Goal: Task Accomplishment & Management: Manage account settings

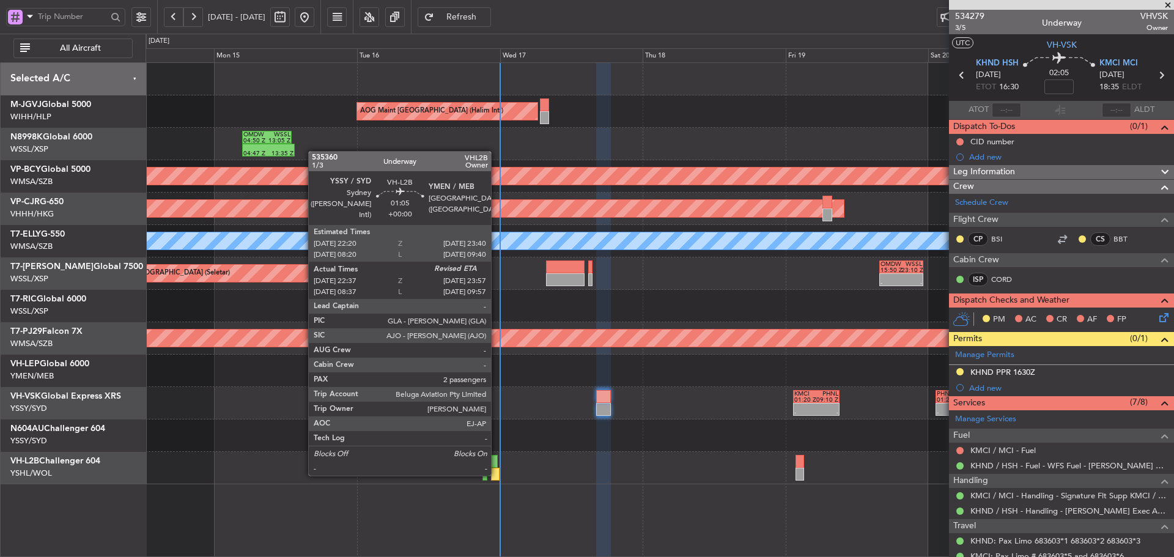
click at [497, 474] on div at bounding box center [495, 474] width 8 height 13
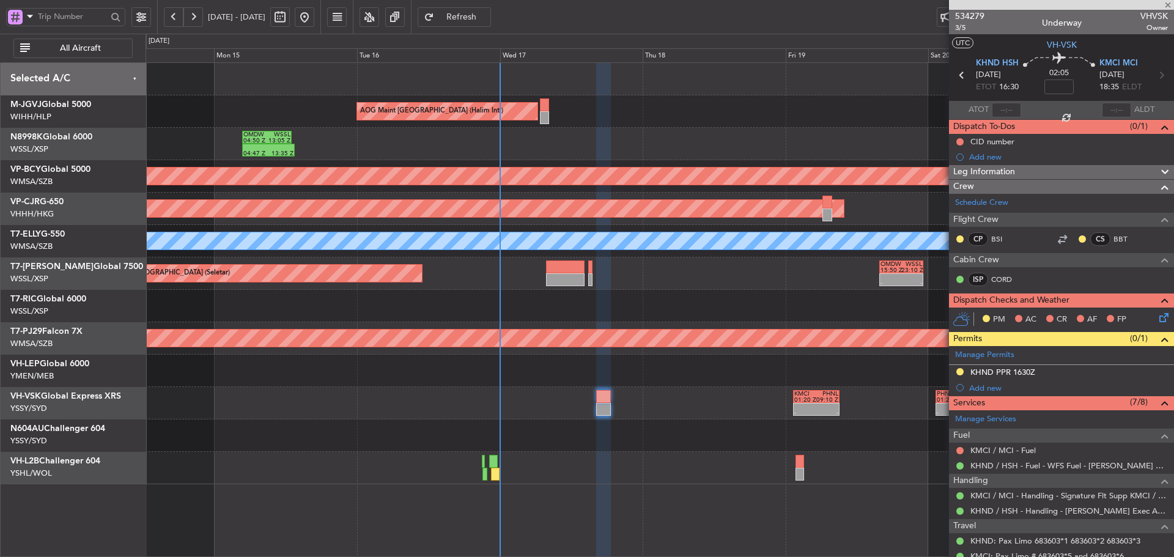
type input "22:47"
type input "2"
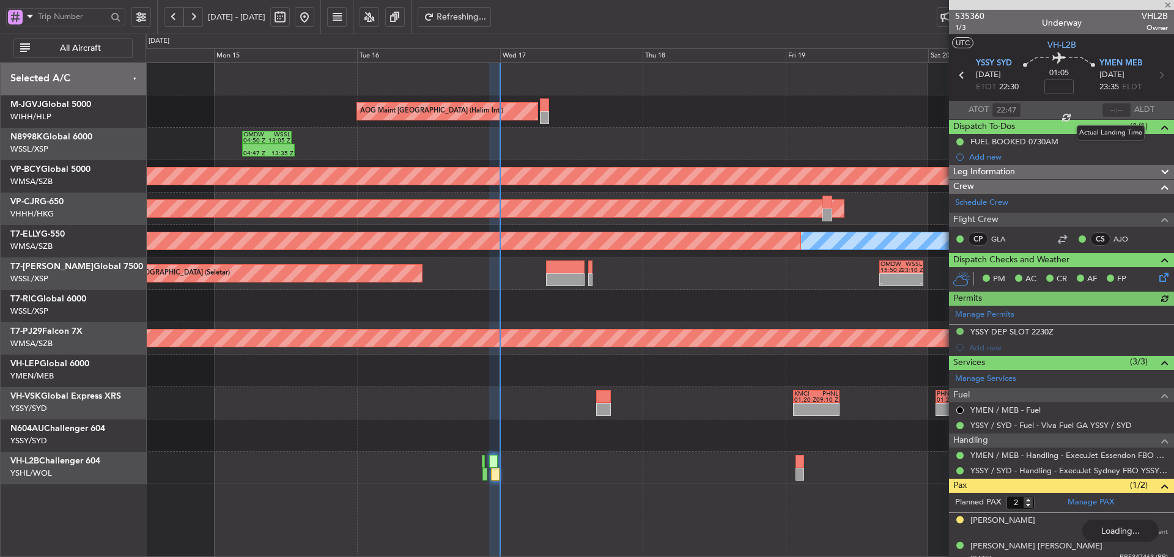
type input "23:55"
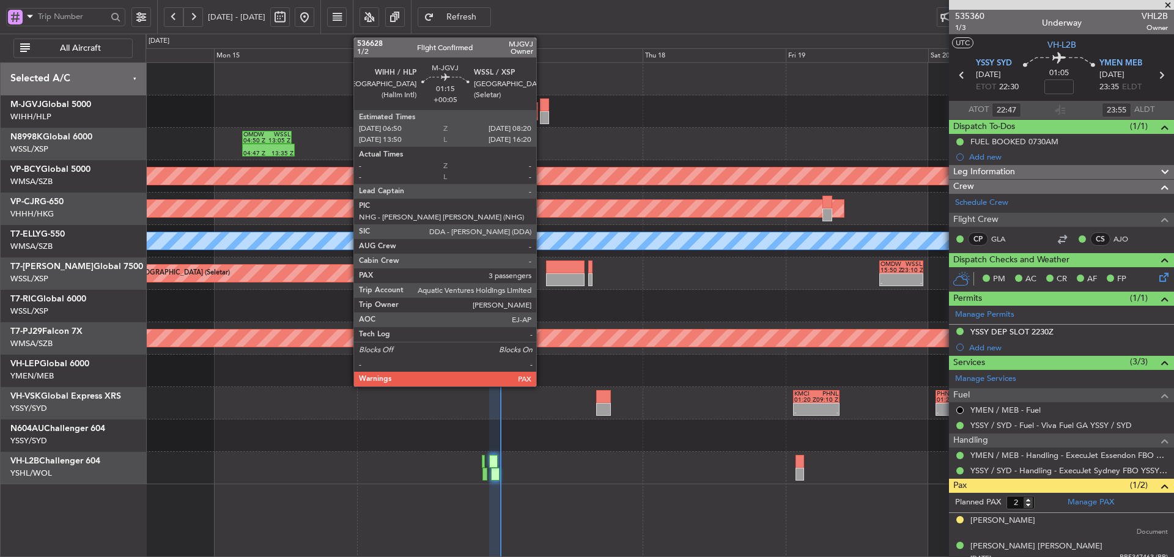
click at [542, 115] on div at bounding box center [544, 117] width 9 height 13
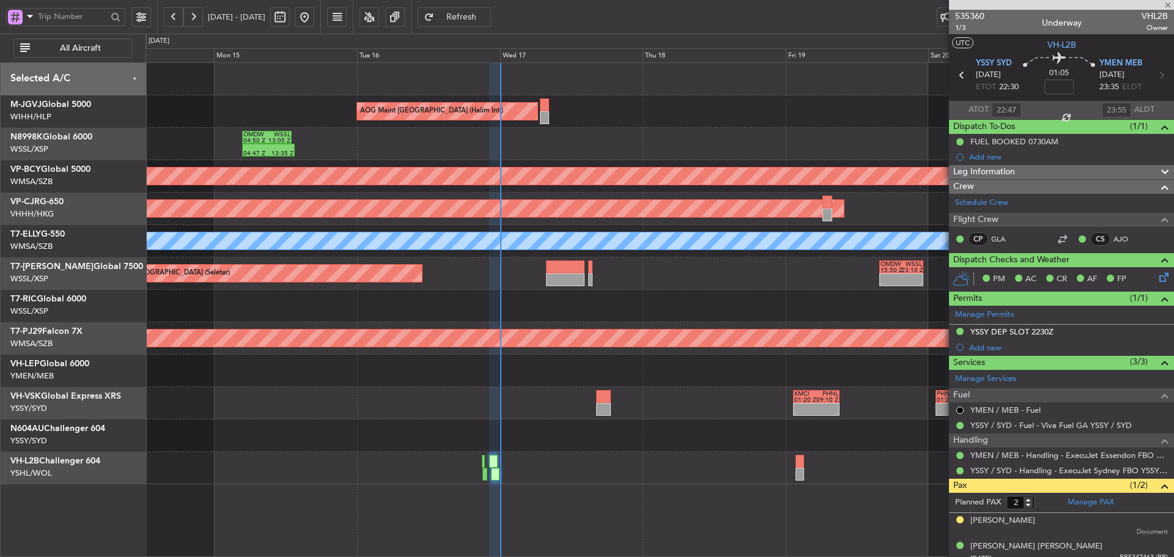
type input "+00:05"
type input "3"
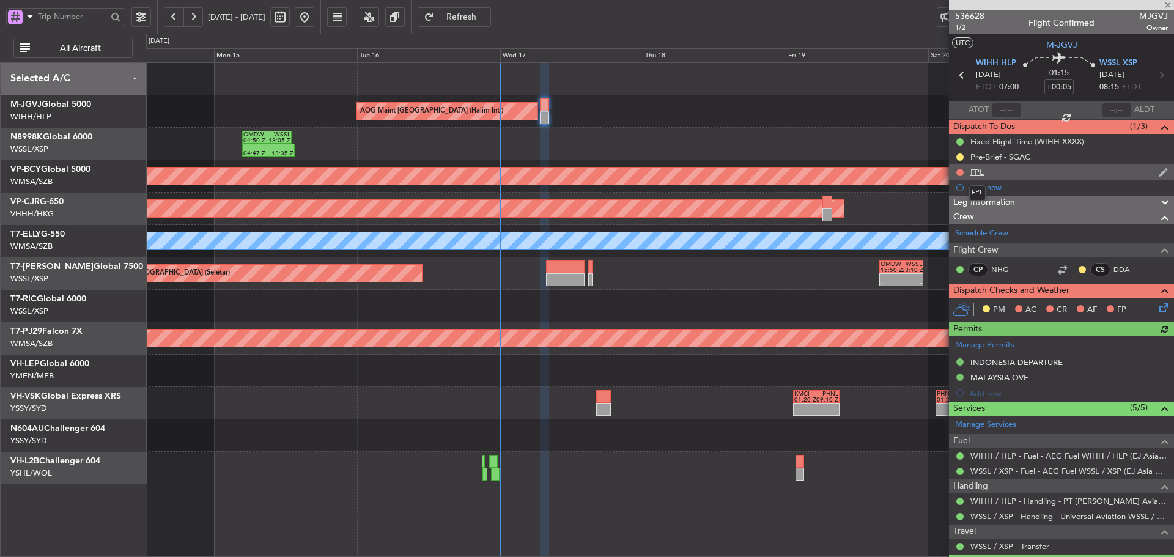
click at [978, 173] on div "FPL" at bounding box center [976, 172] width 13 height 10
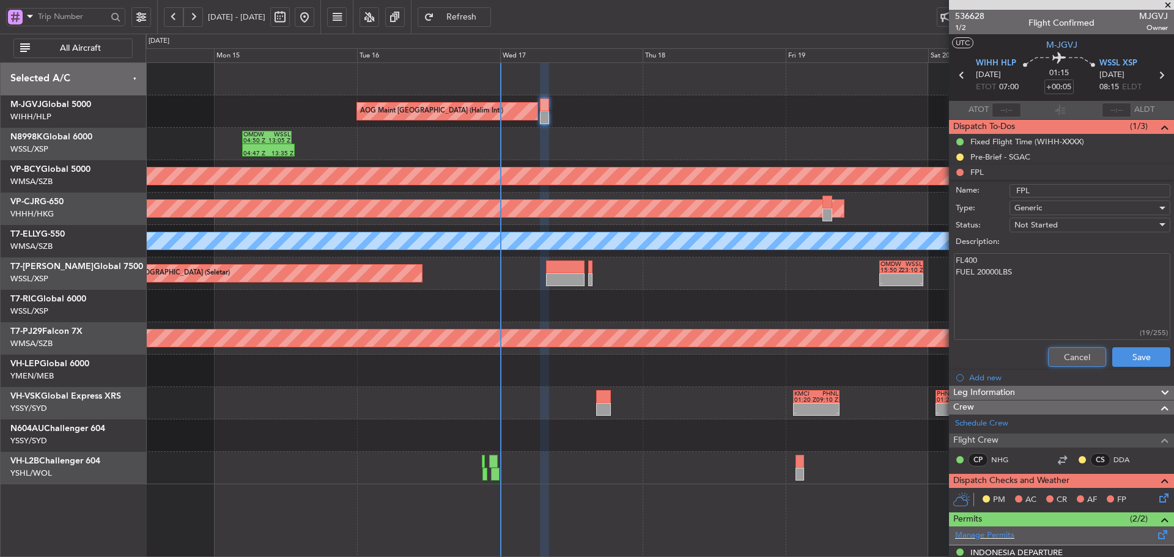
click at [1048, 353] on button "Cancel" at bounding box center [1077, 357] width 58 height 20
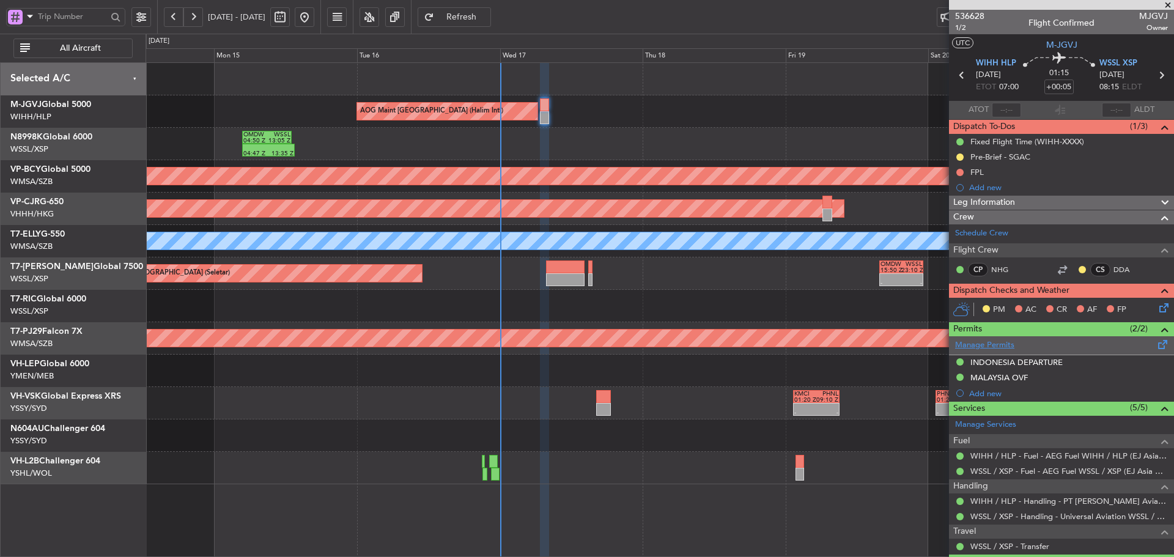
click at [985, 342] on link "Manage Permits" at bounding box center [984, 345] width 59 height 12
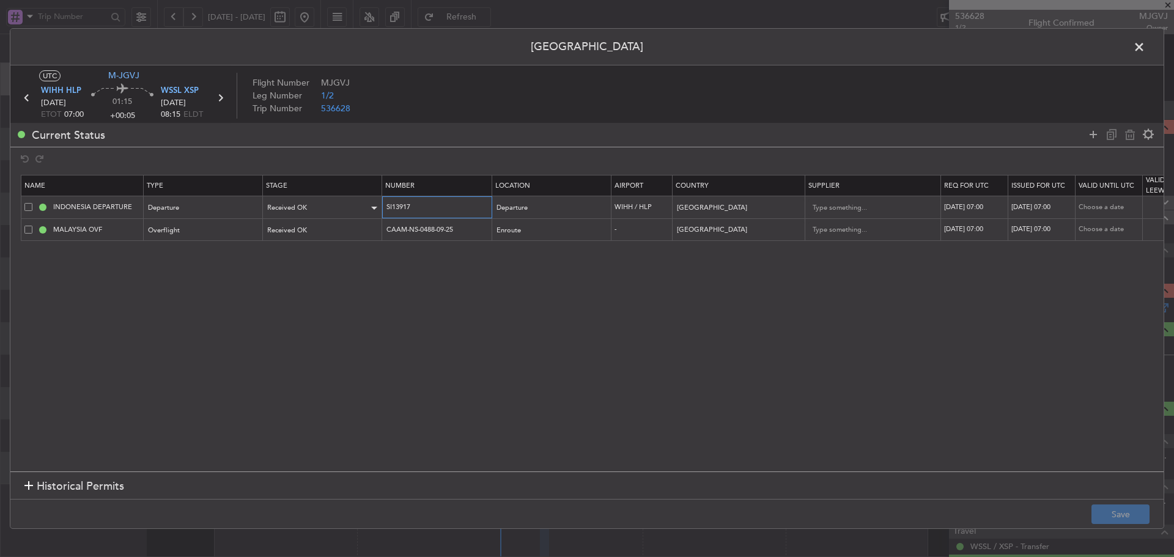
drag, startPoint x: 442, startPoint y: 209, endPoint x: 348, endPoint y: 202, distance: 94.4
click at [348, 202] on tr "INDONESIA DEPARTURE Departure Received OK SI13917 Departure WIHH / HLP [GEOGRAP…" at bounding box center [801, 207] width 1560 height 23
drag, startPoint x: 424, startPoint y: 227, endPoint x: 355, endPoint y: 228, distance: 69.7
click at [355, 228] on tr "MALAYSIA OVF Overflight Received [GEOGRAPHIC_DATA] CAAM-NS-0488-09-25 Enroute -…" at bounding box center [801, 229] width 1560 height 23
click at [1145, 48] on span at bounding box center [1145, 50] width 0 height 24
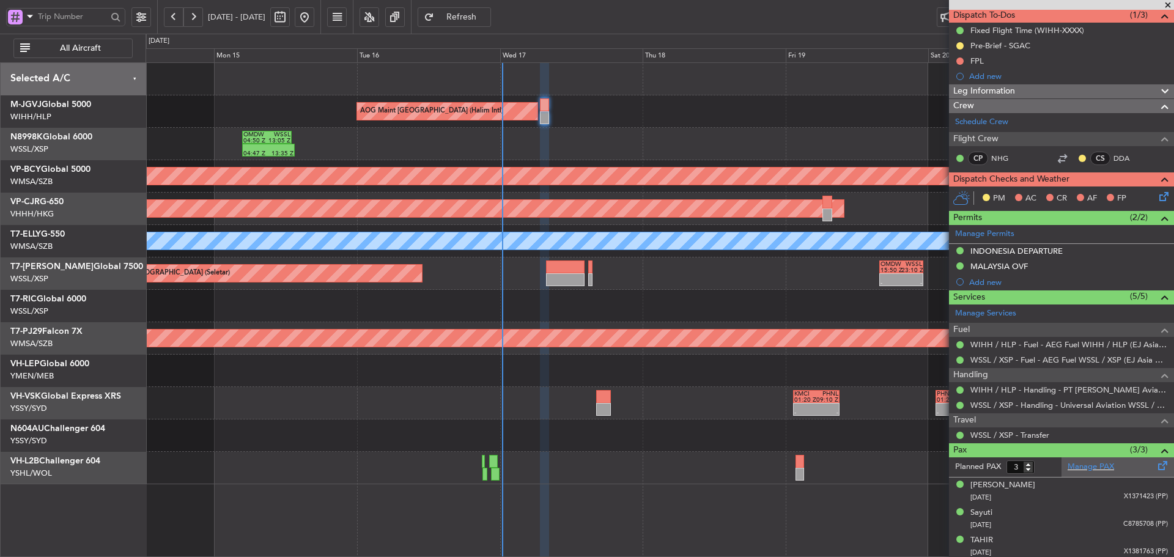
scroll to position [114, 0]
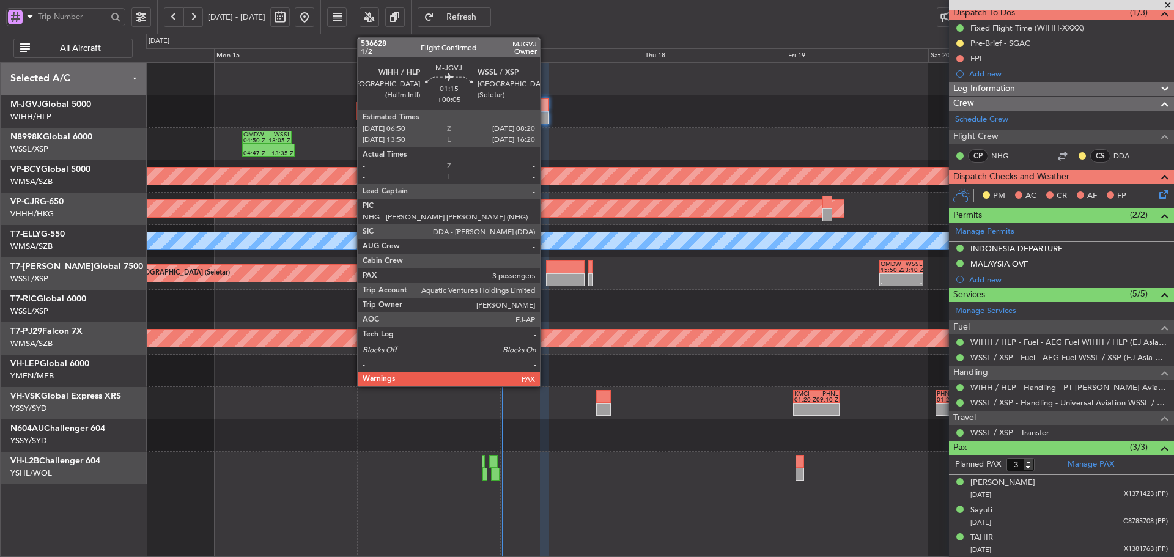
click at [547, 111] on div at bounding box center [544, 104] width 9 height 13
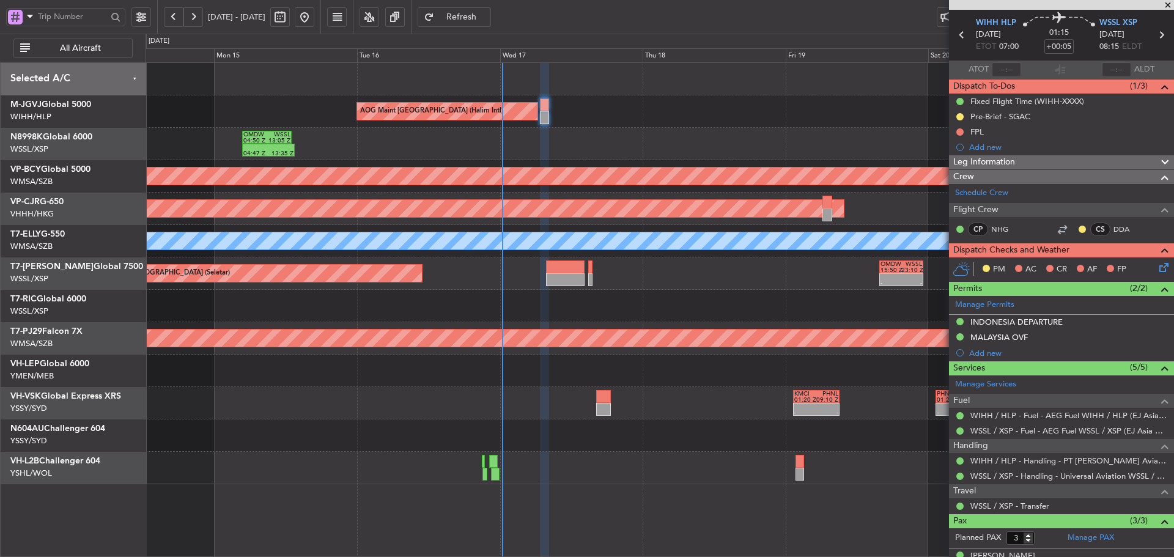
scroll to position [0, 0]
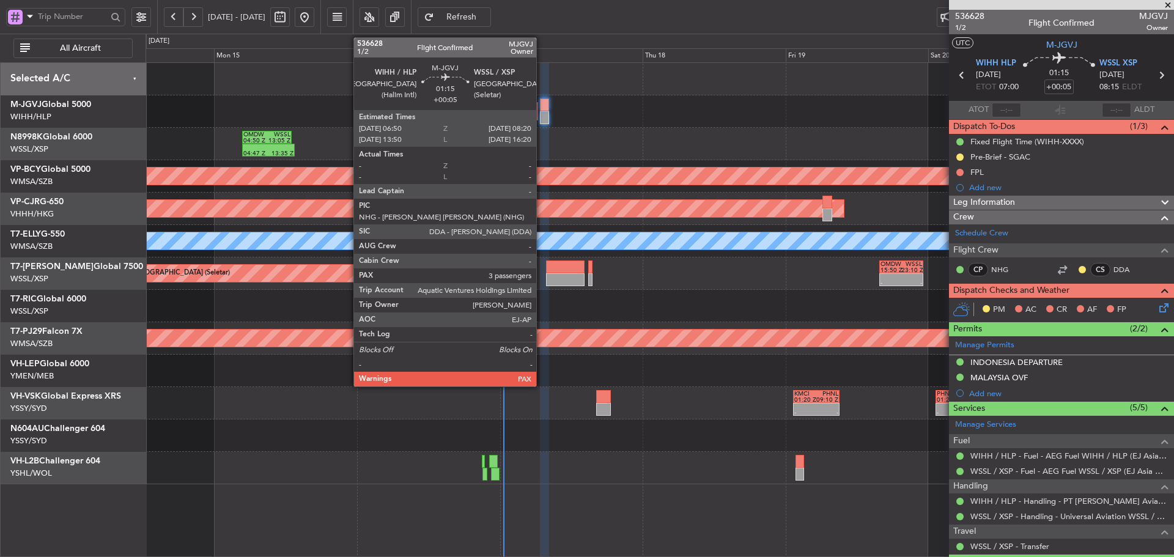
click at [542, 116] on div at bounding box center [544, 117] width 9 height 13
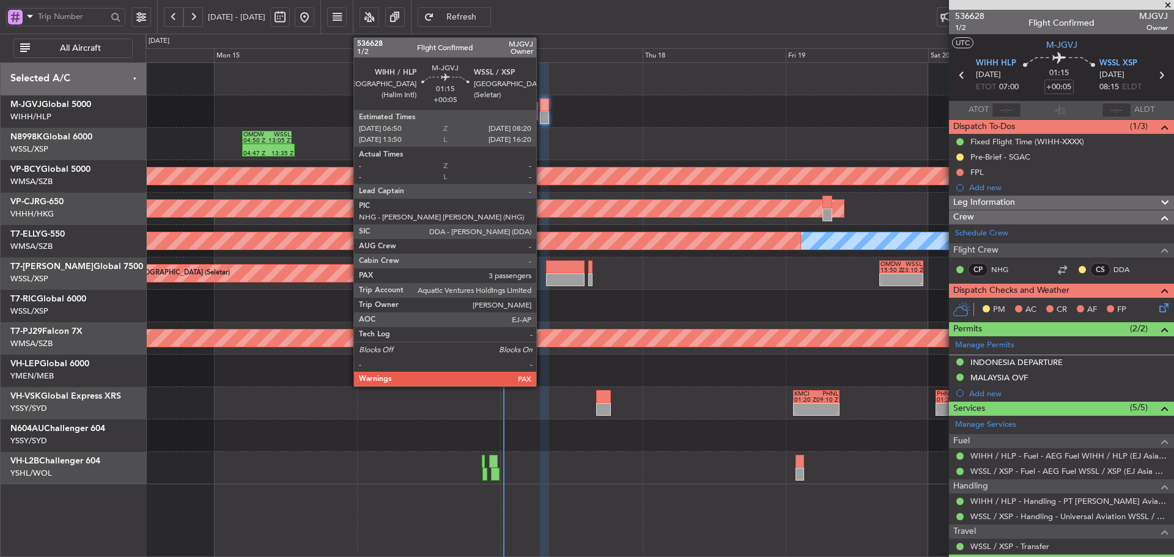
click at [542, 109] on div at bounding box center [544, 104] width 9 height 13
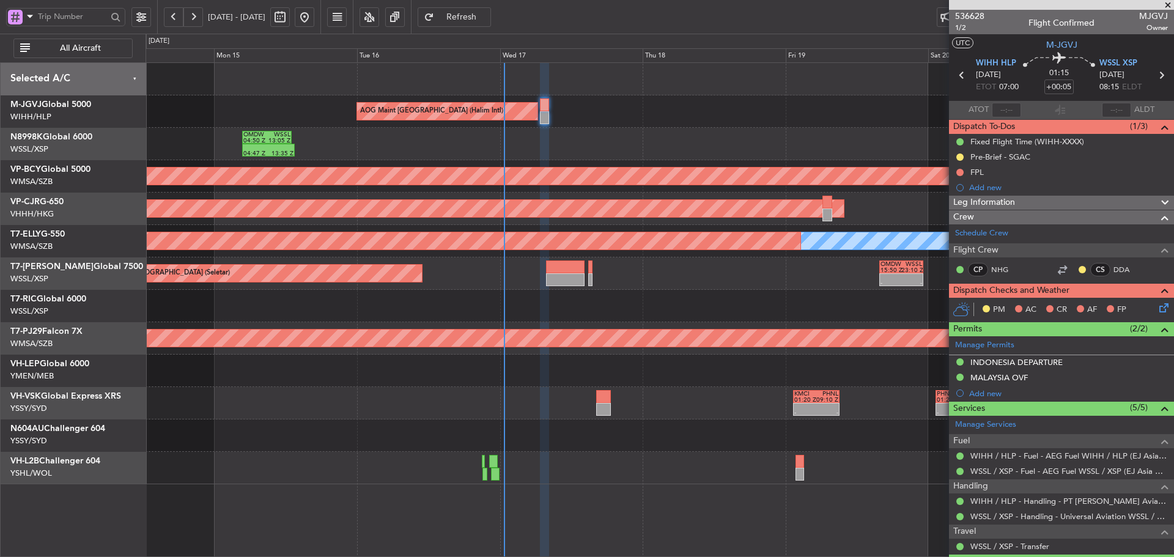
type input "[PERSON_NAME] (LEU)"
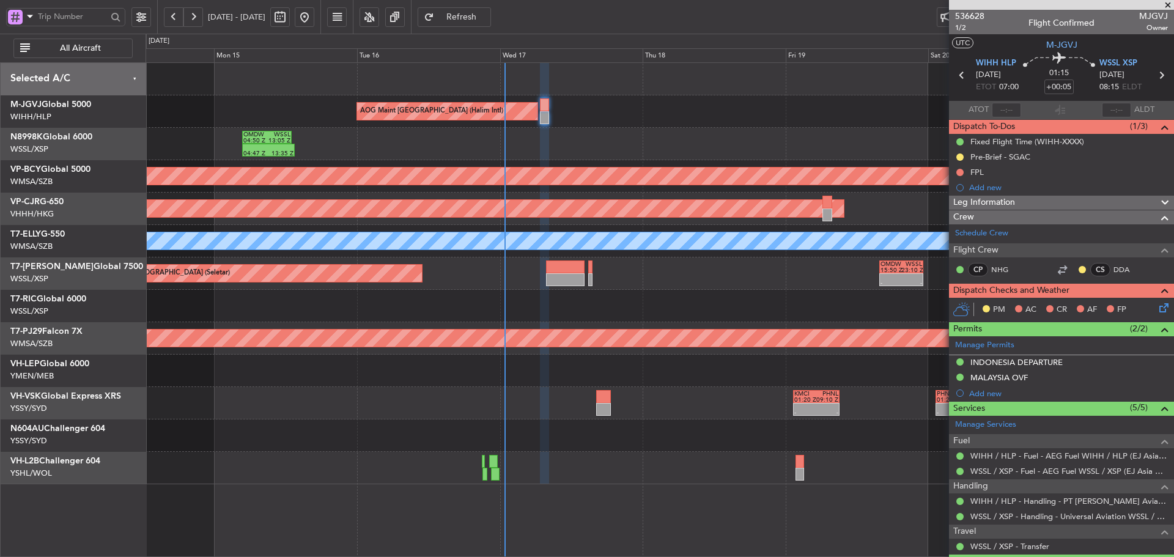
type input "[PERSON_NAME] (LEU)"
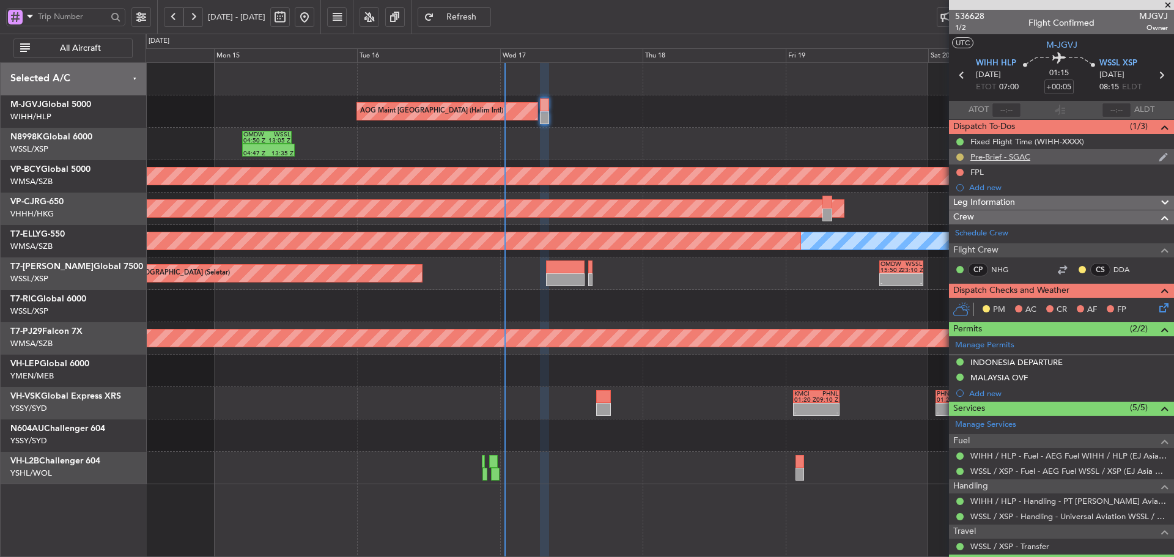
click at [961, 157] on button at bounding box center [959, 156] width 7 height 7
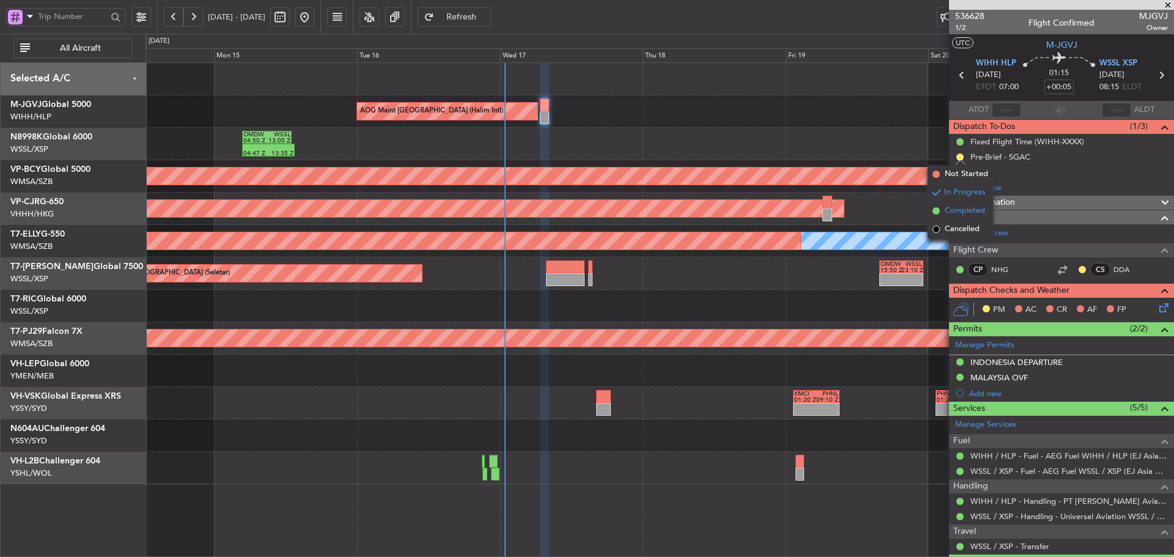
click at [935, 212] on span at bounding box center [935, 210] width 7 height 7
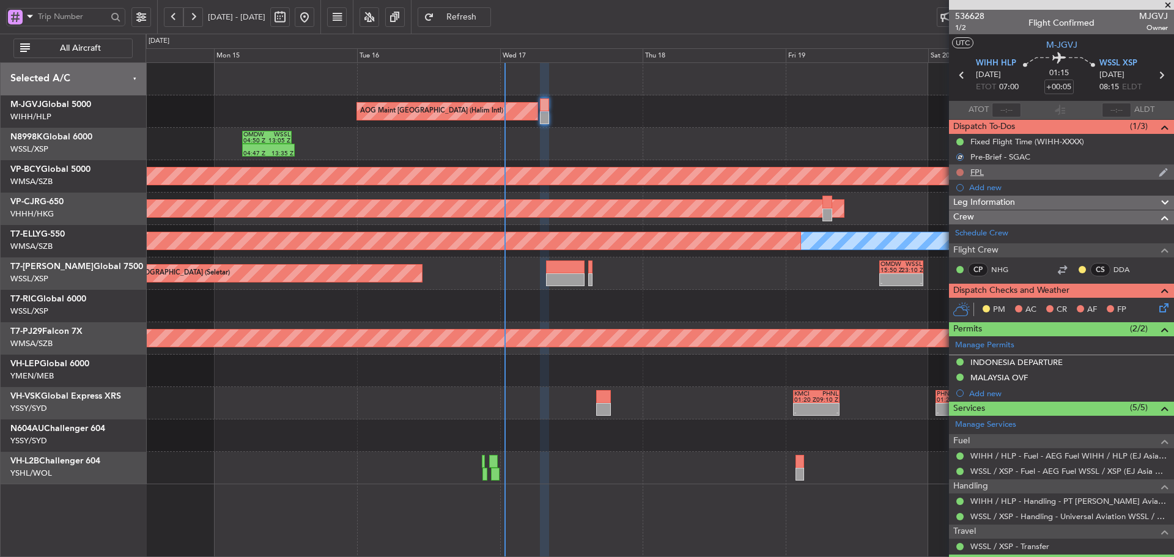
click at [963, 171] on button at bounding box center [959, 172] width 7 height 7
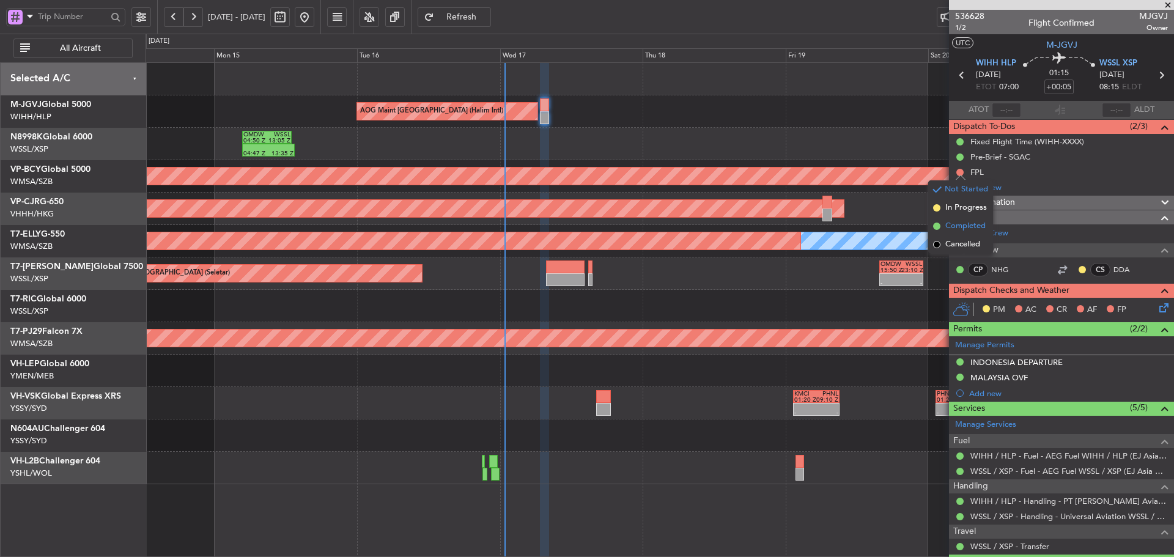
click at [935, 224] on span at bounding box center [936, 226] width 7 height 7
click at [1157, 311] on icon at bounding box center [1162, 306] width 10 height 10
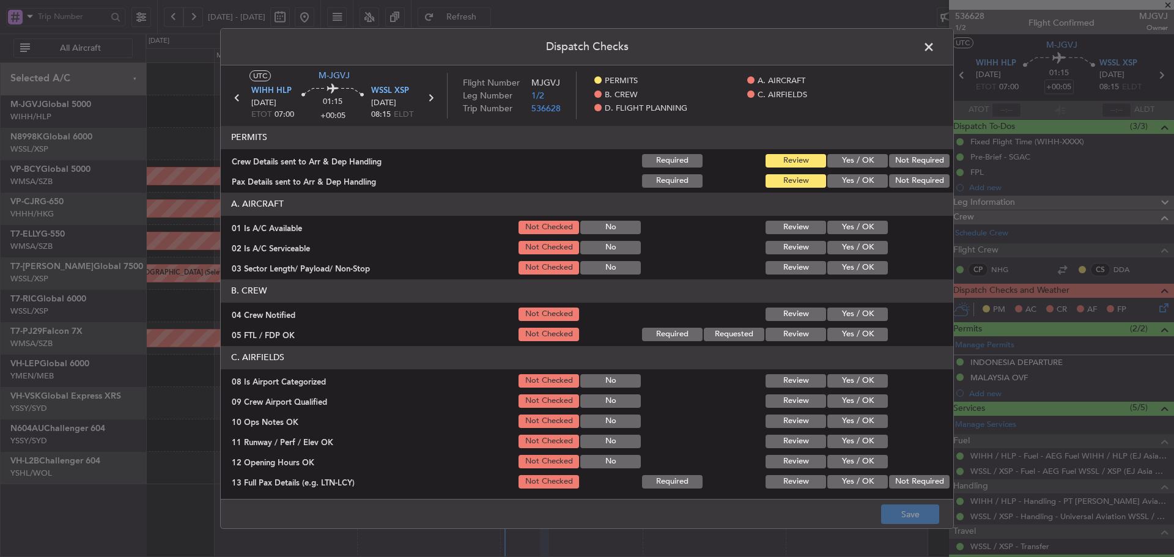
click at [853, 160] on button "Yes / OK" at bounding box center [857, 160] width 61 height 13
click at [847, 181] on button "Yes / OK" at bounding box center [857, 180] width 61 height 13
click at [863, 227] on button "Yes / OK" at bounding box center [857, 227] width 61 height 13
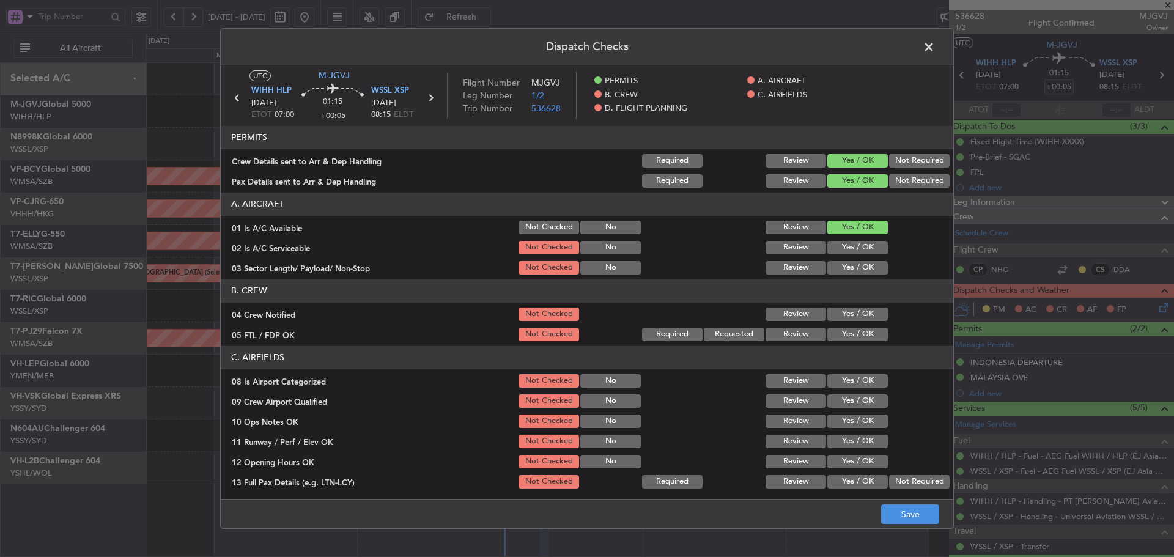
click at [789, 245] on button "Review" at bounding box center [795, 247] width 61 height 13
click at [839, 259] on div "Yes / OK" at bounding box center [856, 267] width 62 height 17
click at [842, 265] on button "Yes / OK" at bounding box center [857, 267] width 61 height 13
drag, startPoint x: 845, startPoint y: 317, endPoint x: 839, endPoint y: 347, distance: 31.3
click at [843, 341] on section "B. CREW 04 Crew Notified Not Checked Review Yes / OK 05 FTL / FDP OK Not Checke…" at bounding box center [587, 311] width 732 height 64
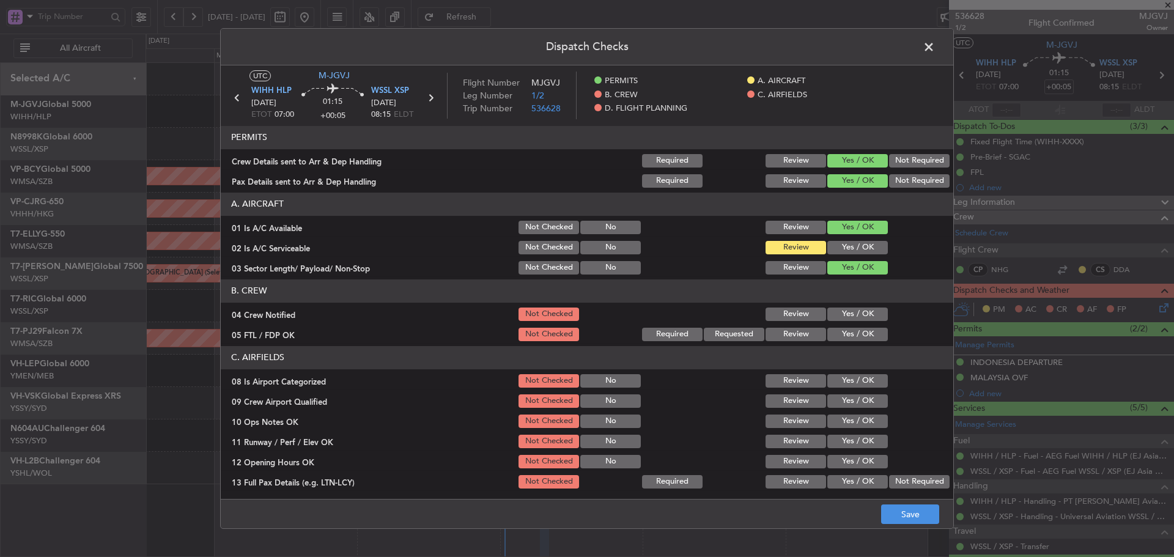
click at [839, 347] on header "C. AIRFIELDS" at bounding box center [587, 357] width 732 height 23
click at [844, 331] on button "Yes / OK" at bounding box center [857, 334] width 61 height 13
click at [844, 312] on button "Yes / OK" at bounding box center [857, 314] width 61 height 13
drag, startPoint x: 849, startPoint y: 377, endPoint x: 845, endPoint y: 395, distance: 18.0
click at [849, 378] on button "Yes / OK" at bounding box center [857, 380] width 61 height 13
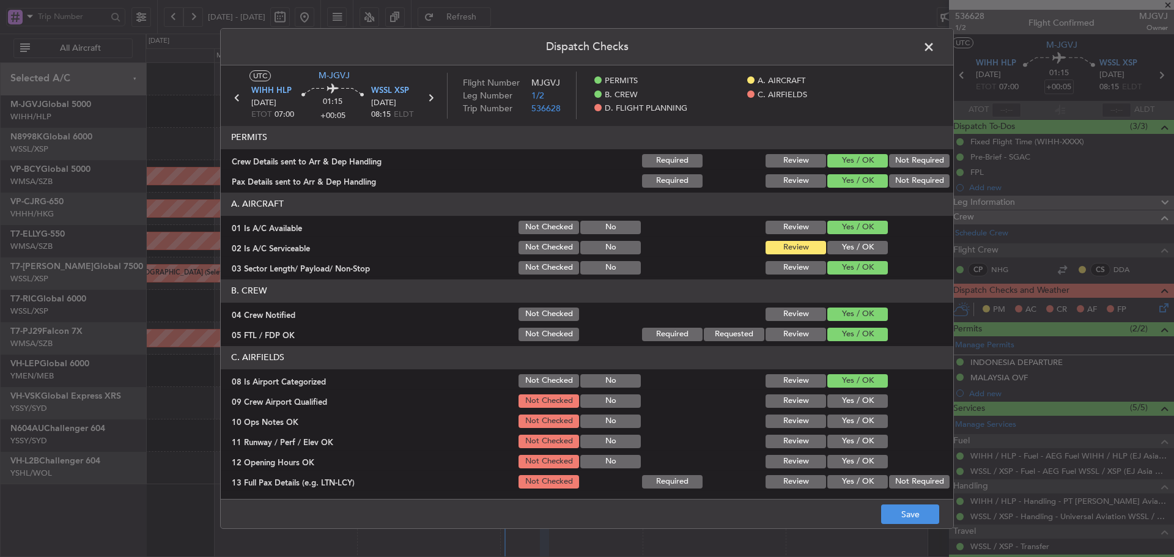
drag, startPoint x: 845, startPoint y: 395, endPoint x: 844, endPoint y: 416, distance: 21.4
click at [845, 397] on button "Yes / OK" at bounding box center [857, 400] width 61 height 13
click at [844, 422] on button "Yes / OK" at bounding box center [857, 420] width 61 height 13
click at [842, 447] on button "Yes / OK" at bounding box center [857, 441] width 61 height 13
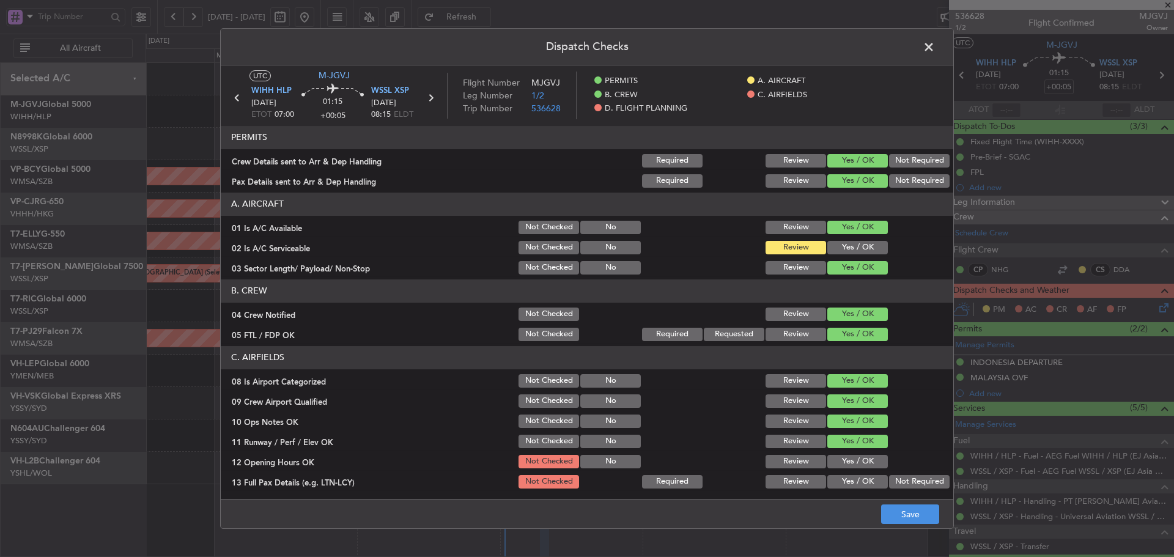
drag, startPoint x: 841, startPoint y: 462, endPoint x: 843, endPoint y: 468, distance: 7.2
click at [841, 462] on button "Yes / OK" at bounding box center [857, 461] width 61 height 13
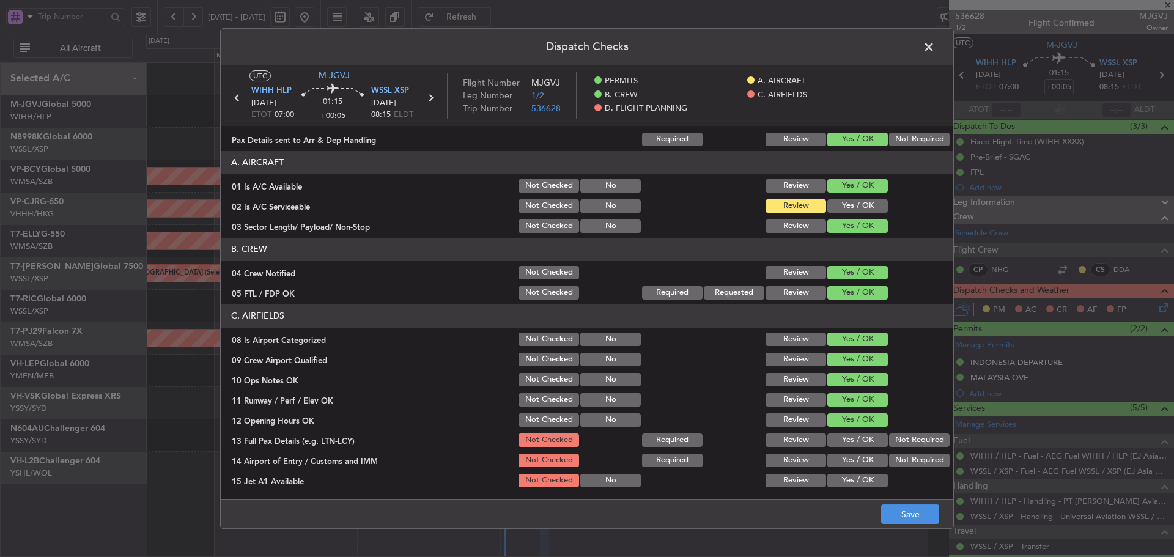
scroll to position [61, 0]
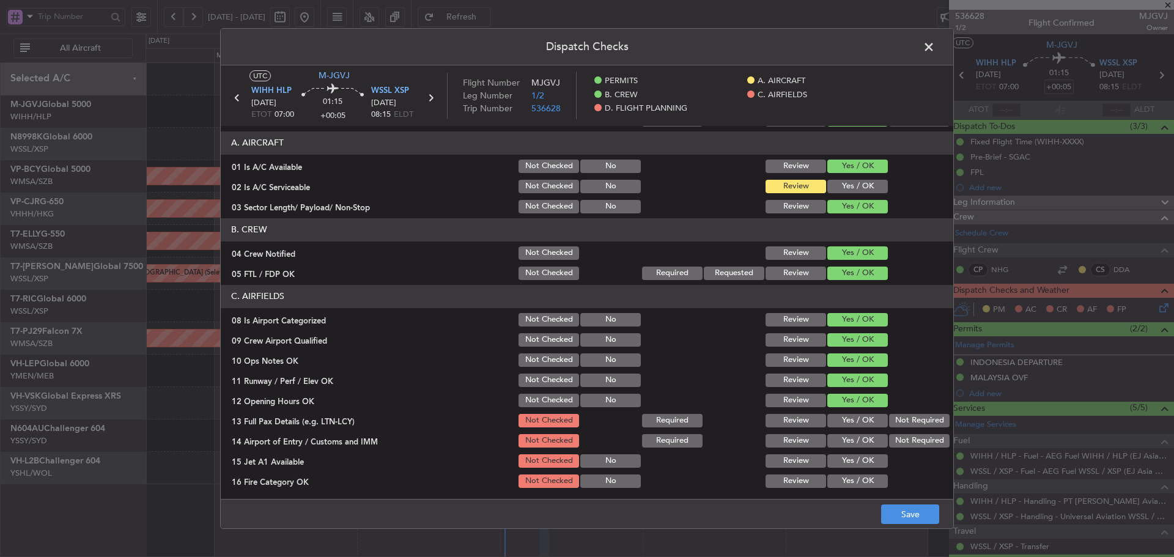
drag, startPoint x: 858, startPoint y: 421, endPoint x: 858, endPoint y: 429, distance: 8.0
click at [858, 421] on button "Yes / OK" at bounding box center [857, 420] width 61 height 13
click at [854, 446] on button "Yes / OK" at bounding box center [857, 440] width 61 height 13
click at [843, 468] on div "Yes / OK" at bounding box center [856, 460] width 62 height 17
drag, startPoint x: 842, startPoint y: 479, endPoint x: 849, endPoint y: 454, distance: 25.8
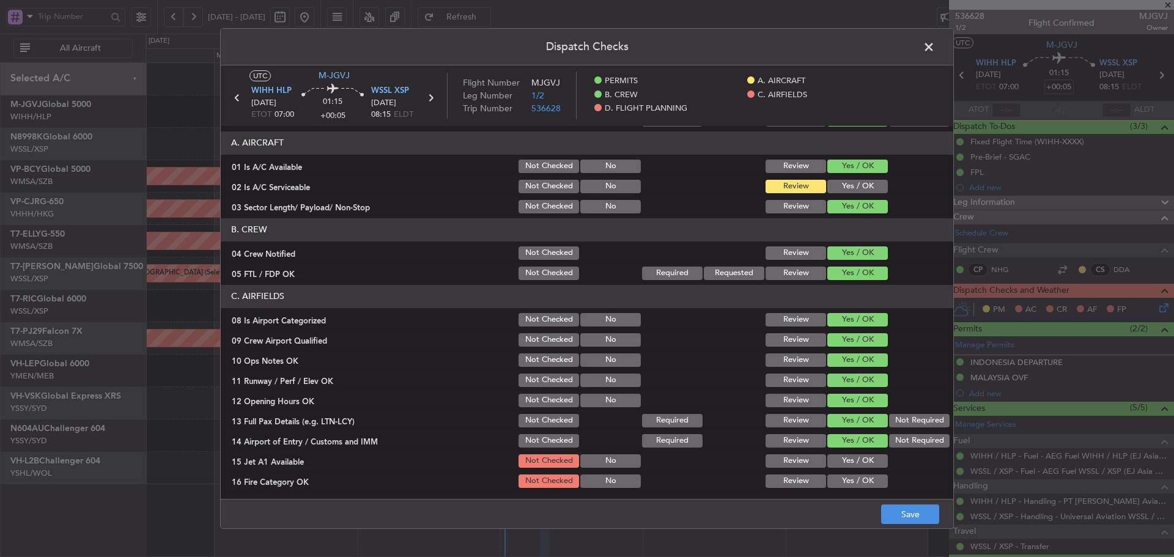
click at [843, 476] on button "Yes / OK" at bounding box center [857, 480] width 61 height 13
click at [849, 454] on button "Yes / OK" at bounding box center [857, 460] width 61 height 13
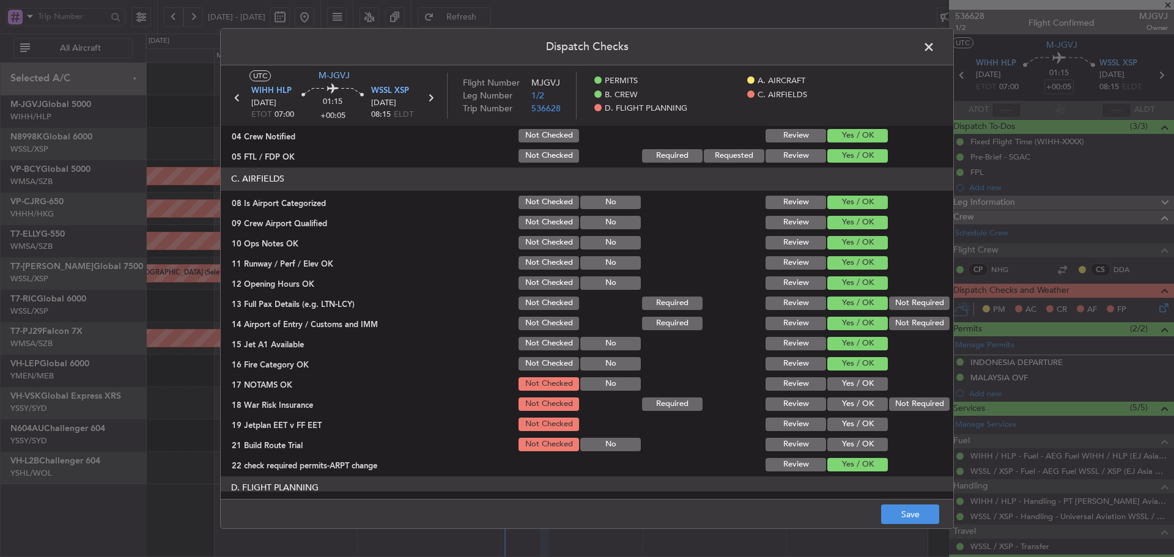
scroll to position [183, 0]
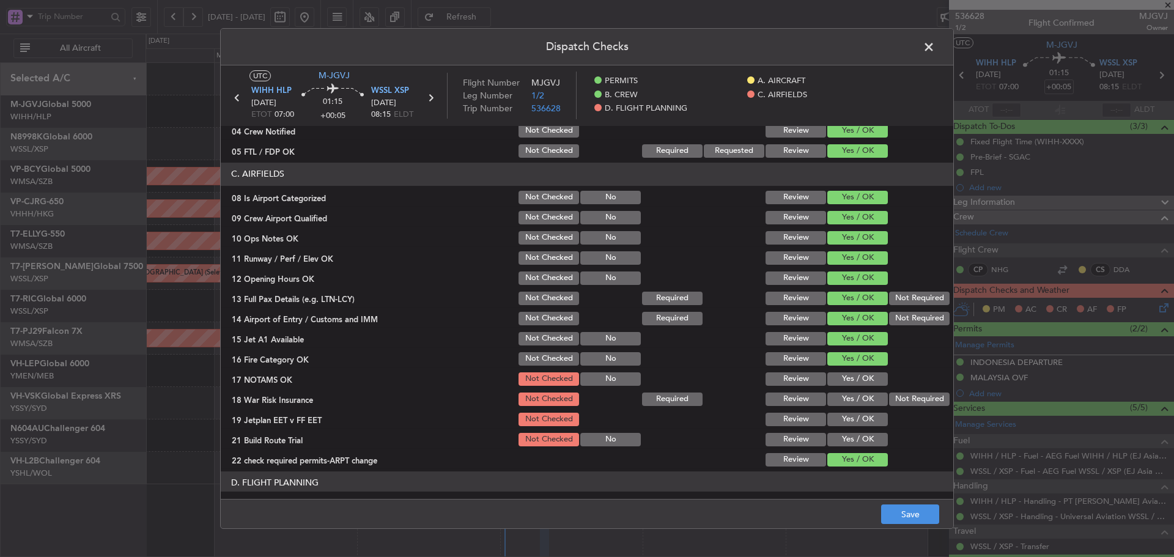
drag, startPoint x: 843, startPoint y: 380, endPoint x: 879, endPoint y: 396, distance: 39.2
click at [844, 380] on button "Yes / OK" at bounding box center [857, 378] width 61 height 13
click at [894, 396] on button "Not Required" at bounding box center [919, 398] width 61 height 13
drag, startPoint x: 845, startPoint y: 420, endPoint x: 844, endPoint y: 440, distance: 20.2
click at [845, 421] on button "Yes / OK" at bounding box center [857, 419] width 61 height 13
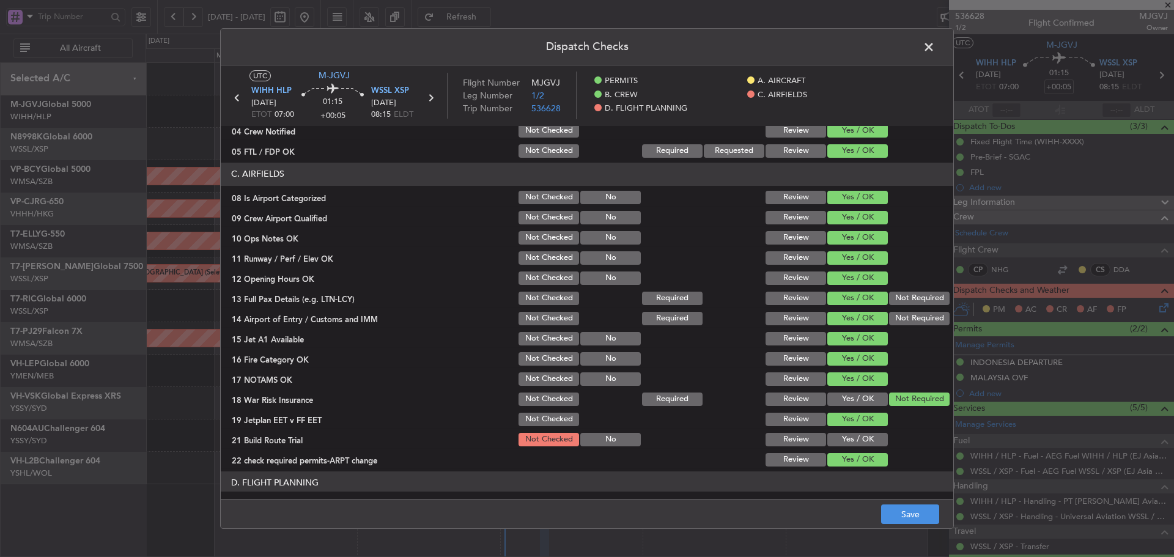
click at [844, 440] on button "Yes / OK" at bounding box center [857, 439] width 61 height 13
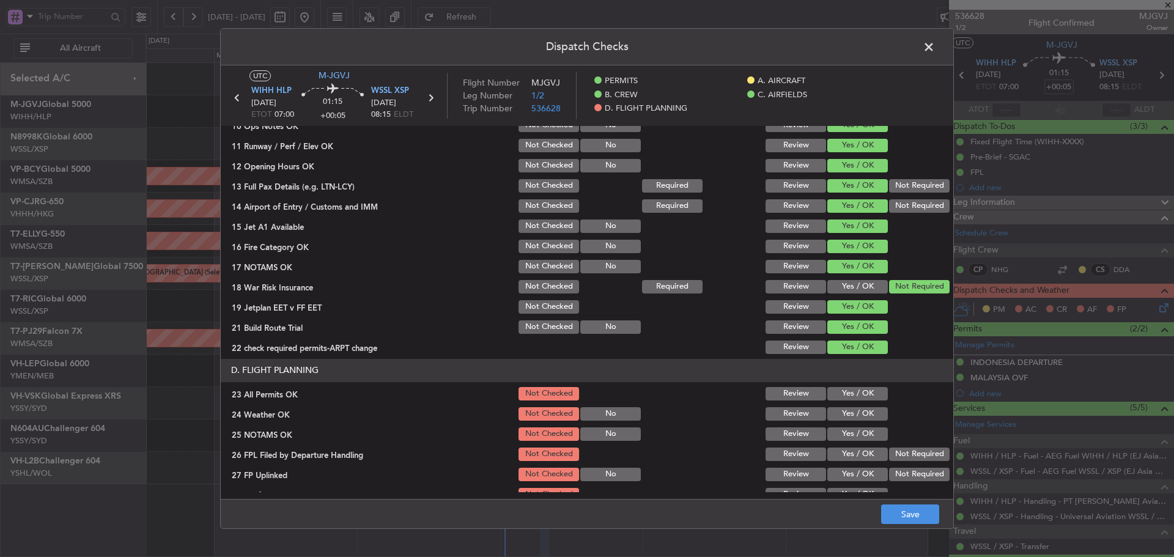
scroll to position [306, 0]
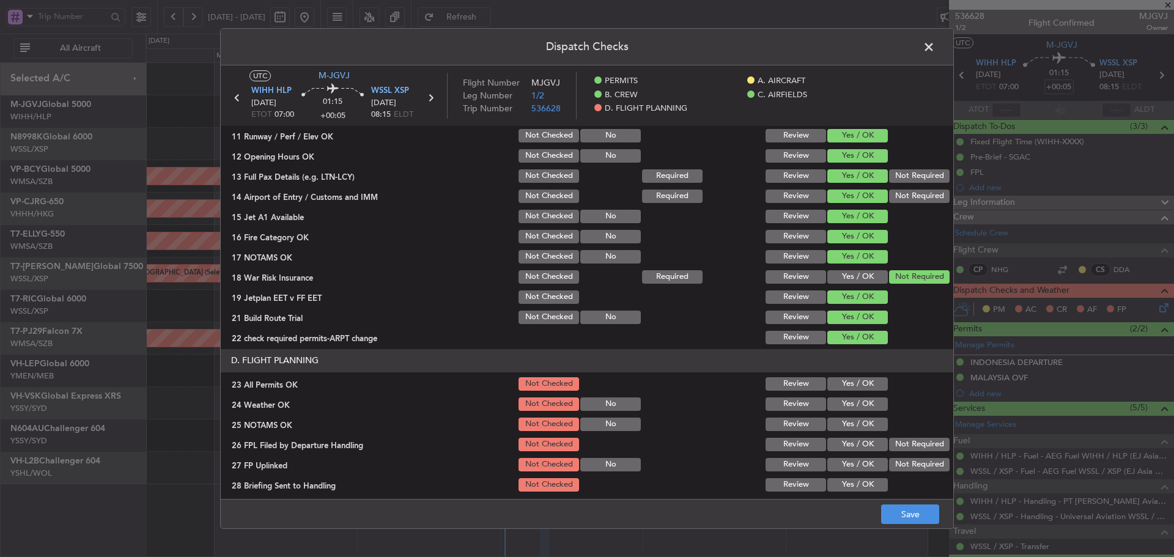
click at [844, 384] on button "Yes / OK" at bounding box center [857, 383] width 61 height 13
drag, startPoint x: 847, startPoint y: 403, endPoint x: 850, endPoint y: 419, distance: 16.7
click at [848, 405] on button "Yes / OK" at bounding box center [857, 403] width 61 height 13
drag, startPoint x: 850, startPoint y: 419, endPoint x: 850, endPoint y: 433, distance: 14.1
click at [850, 422] on button "Yes / OK" at bounding box center [857, 424] width 61 height 13
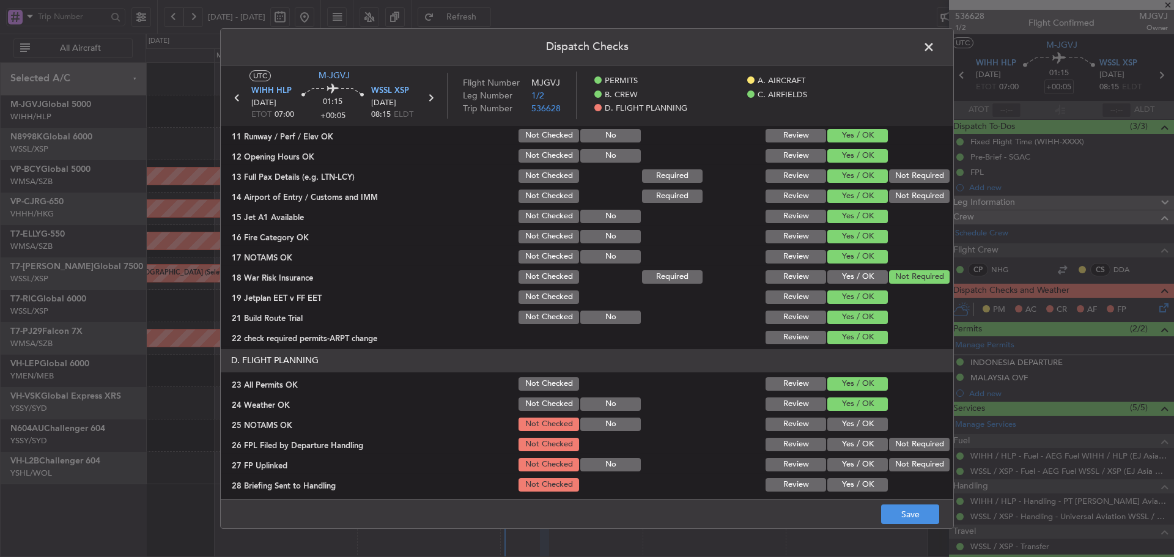
click at [850, 436] on section "D. FLIGHT PLANNING 23 All Permits OK Not Checked Review Yes / OK 24 Weather OK …" at bounding box center [587, 441] width 732 height 185
drag, startPoint x: 843, startPoint y: 443, endPoint x: 843, endPoint y: 460, distance: 17.7
click at [843, 445] on button "Yes / OK" at bounding box center [857, 444] width 61 height 13
drag, startPoint x: 843, startPoint y: 460, endPoint x: 844, endPoint y: 477, distance: 17.2
click at [844, 466] on button "Yes / OK" at bounding box center [857, 464] width 61 height 13
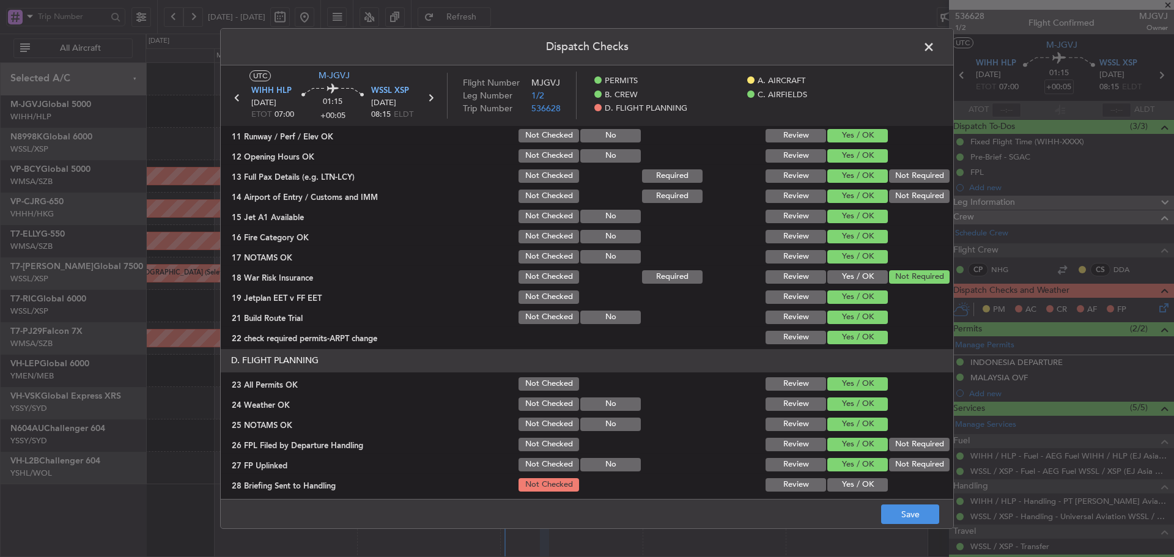
click at [844, 478] on button "Yes / OK" at bounding box center [857, 484] width 61 height 13
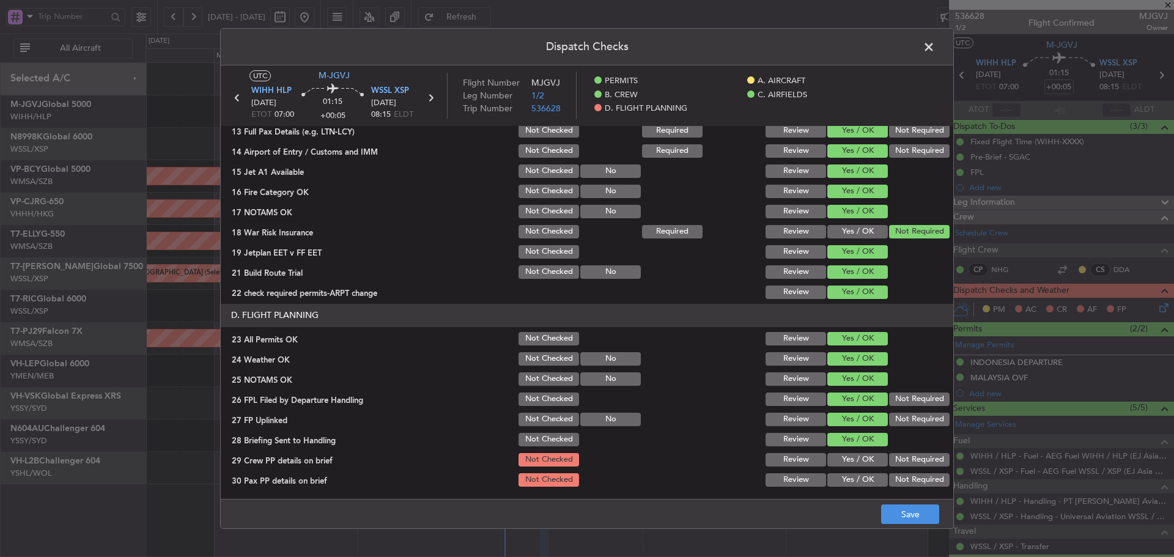
click at [841, 462] on button "Yes / OK" at bounding box center [857, 459] width 61 height 13
click at [839, 477] on button "Yes / OK" at bounding box center [857, 479] width 61 height 13
click at [896, 510] on button "Save" at bounding box center [910, 514] width 58 height 20
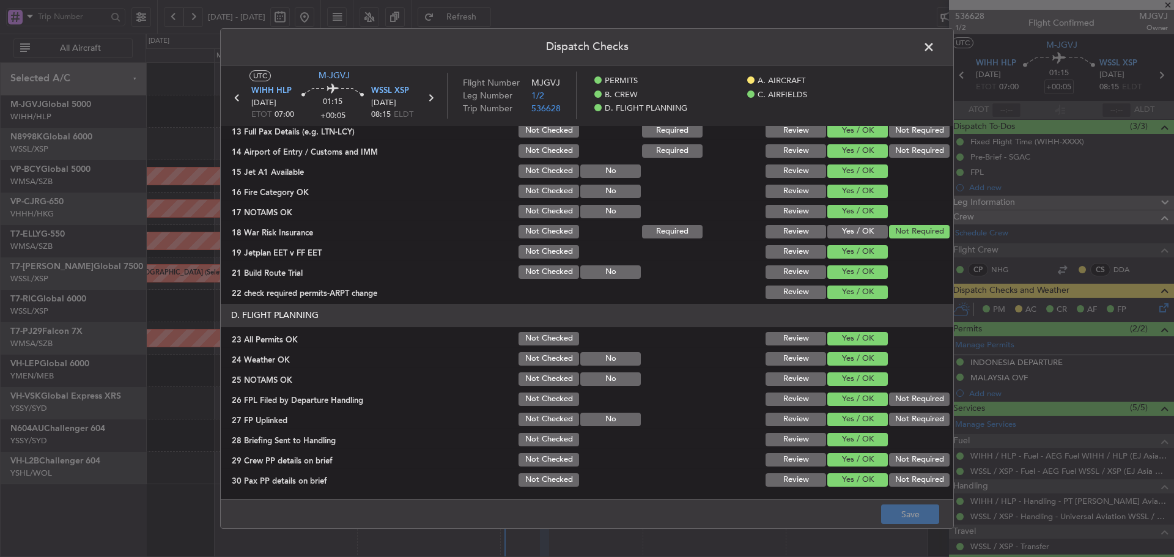
click at [935, 46] on span at bounding box center [935, 50] width 0 height 24
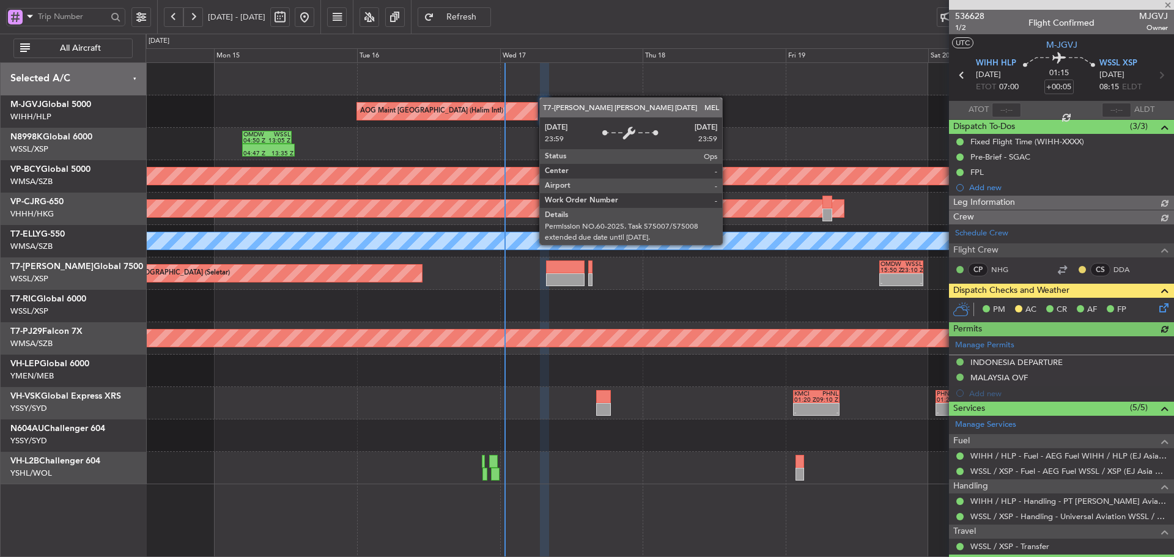
type input "[PERSON_NAME] (LEU)"
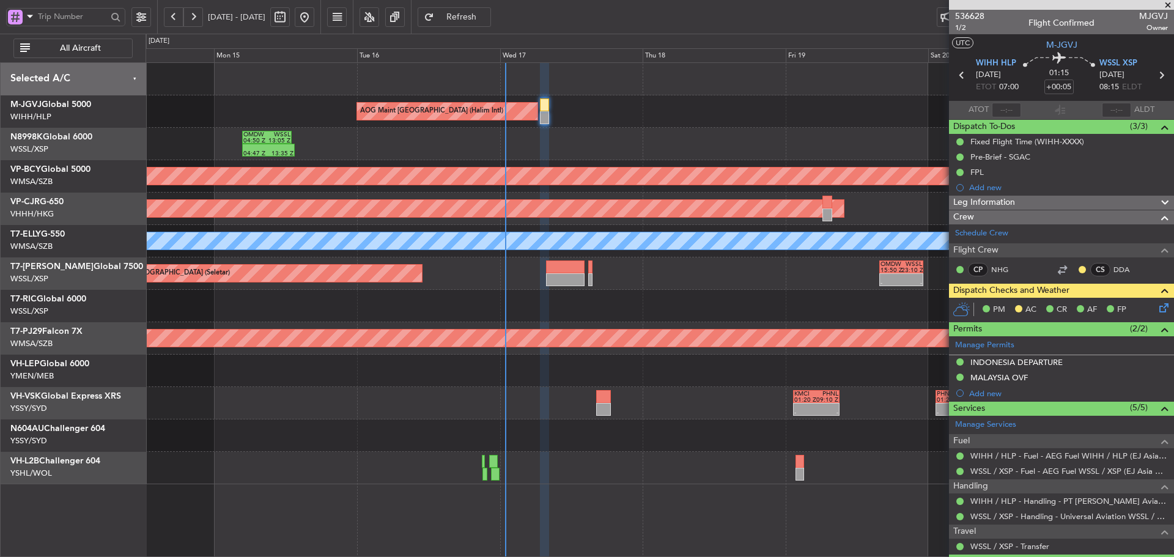
type input "[PERSON_NAME] (LEU)"
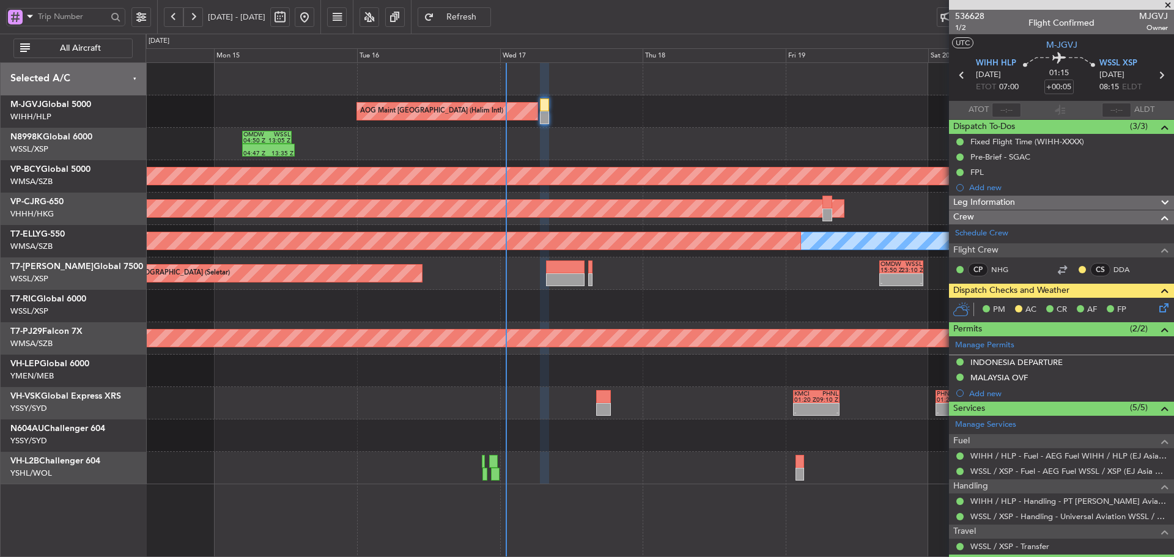
type input "[PERSON_NAME] (LEU)"
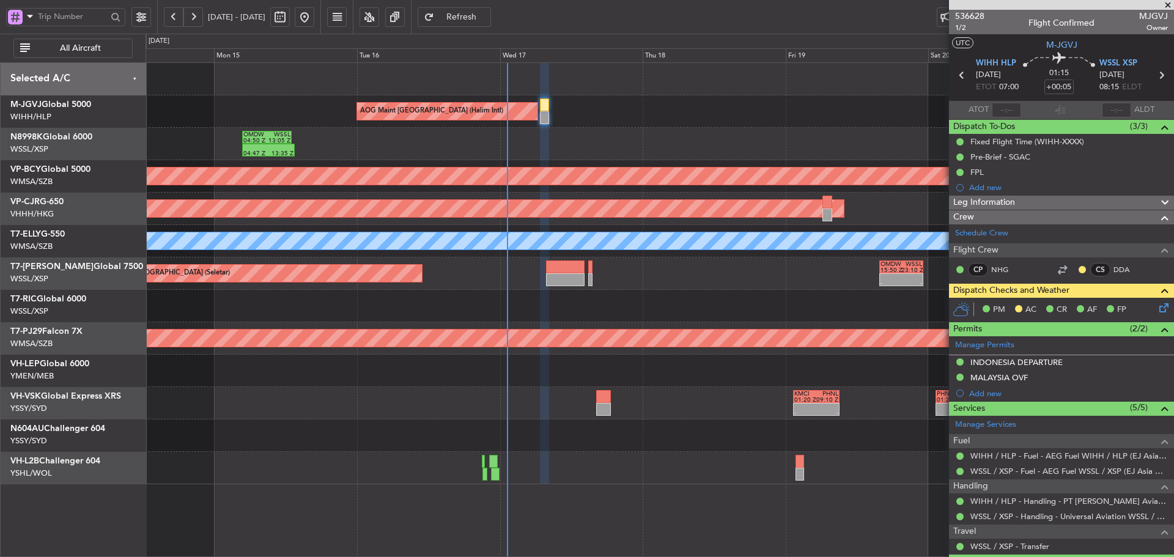
type input "[PERSON_NAME] (LEU)"
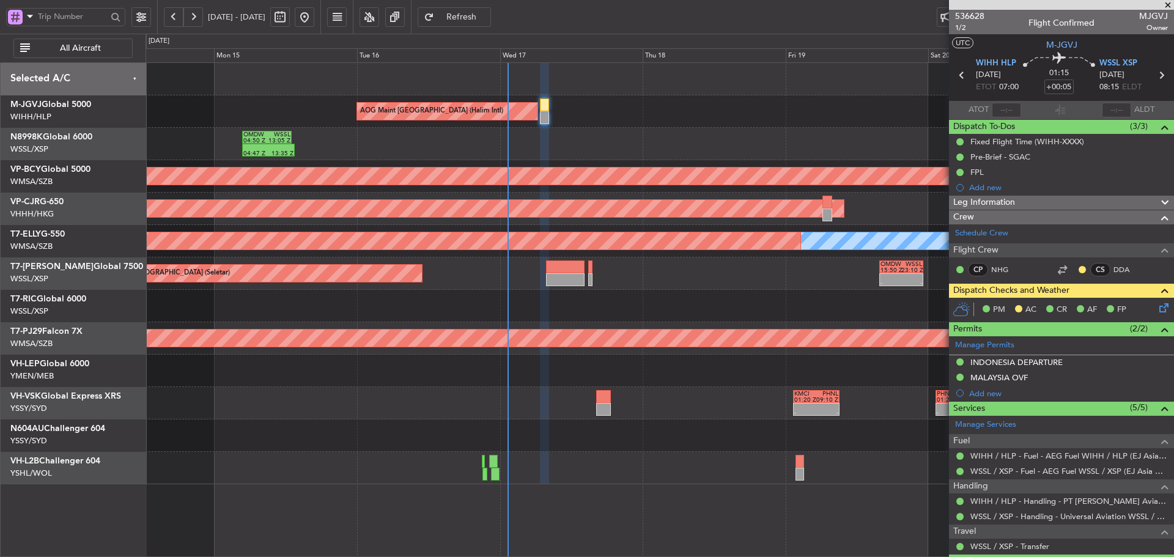
type input "[PERSON_NAME] (LEU)"
